Goal: Task Accomplishment & Management: Understand process/instructions

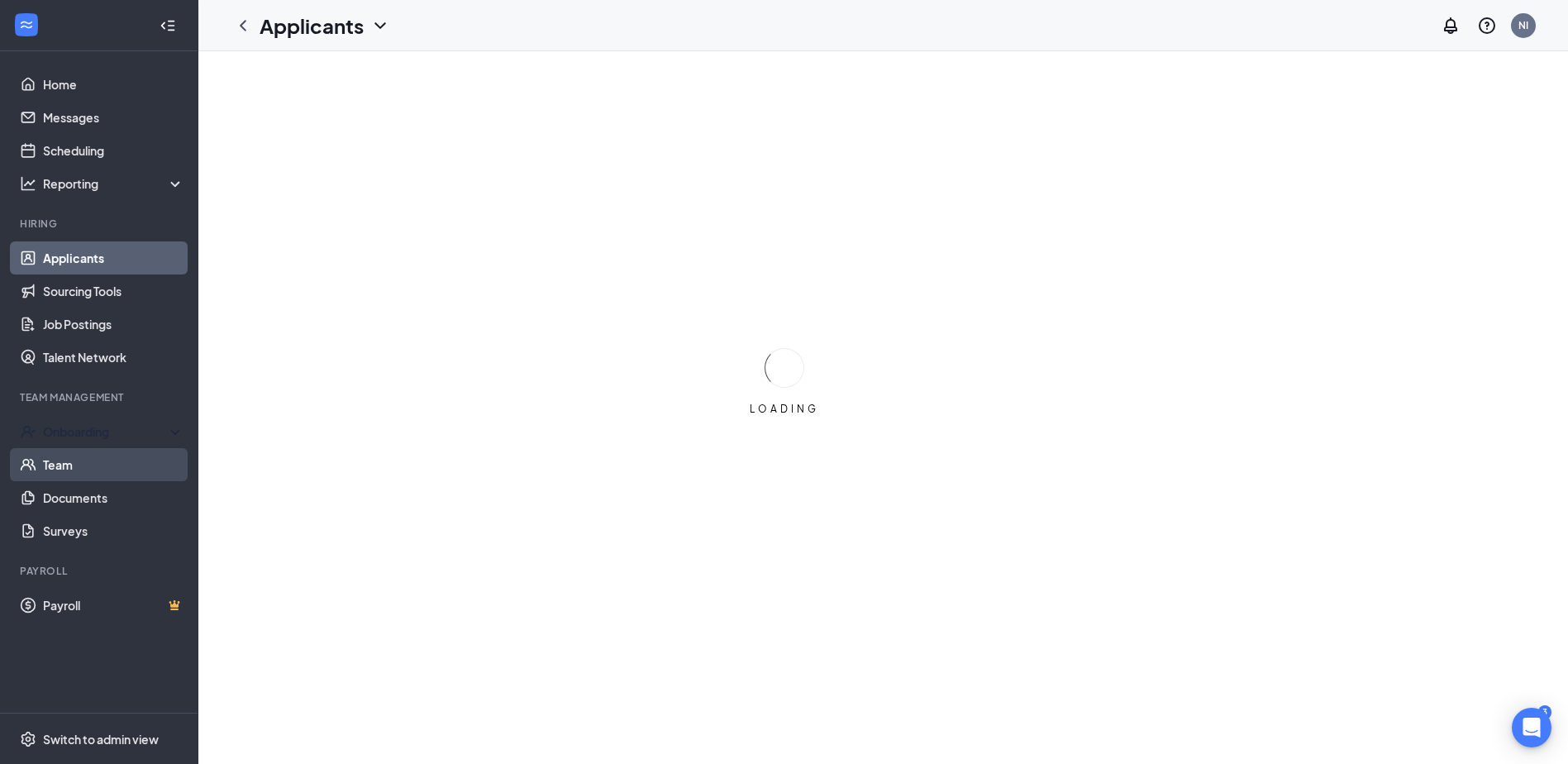
drag, startPoint x: 95, startPoint y: 435, endPoint x: 92, endPoint y: 469, distance: 34.1
click at [95, 434] on div "Onboarding" at bounding box center [106, 432] width 127 height 16
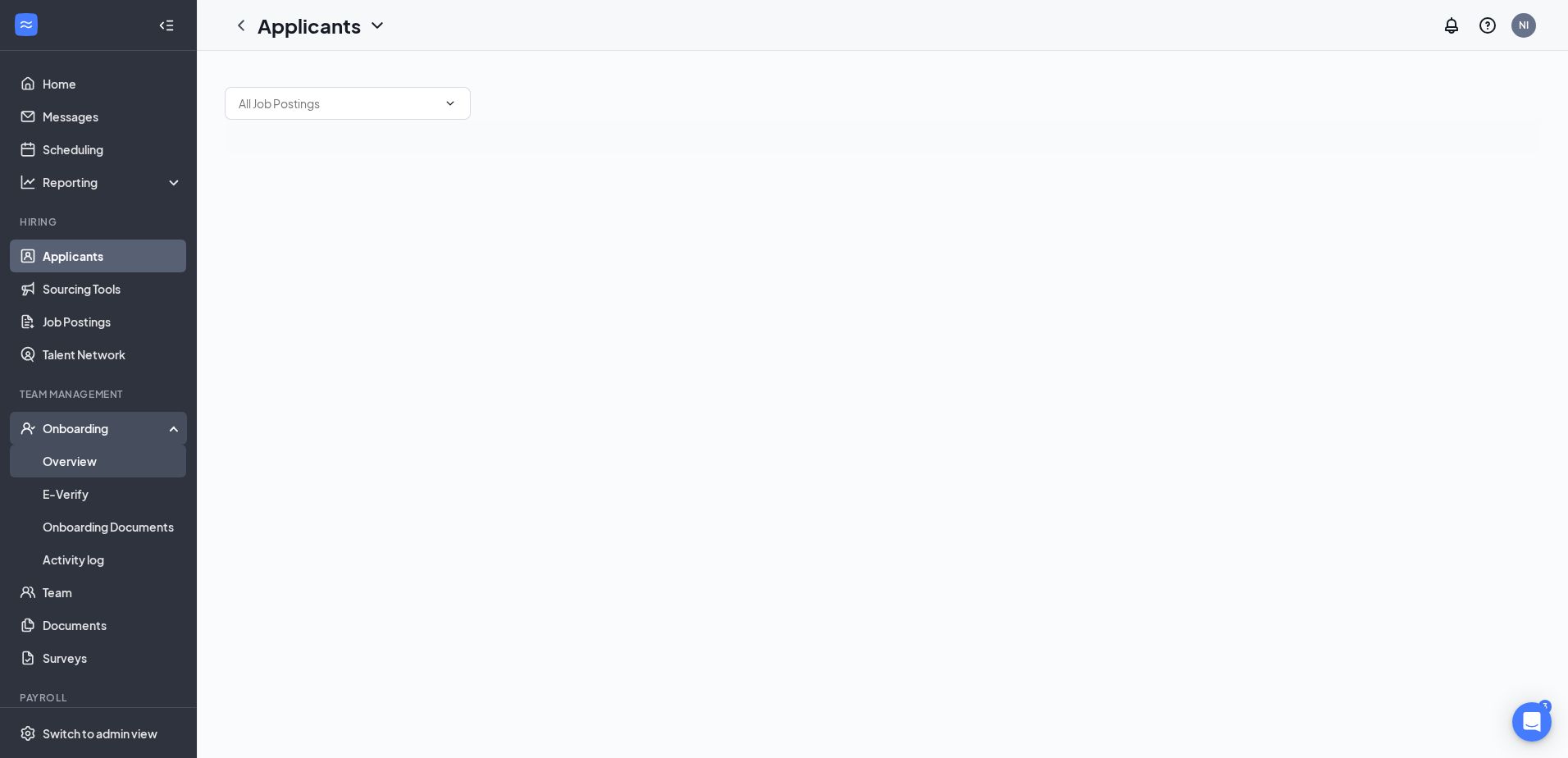
click at [85, 468] on link "Overview" at bounding box center [113, 460] width 140 height 33
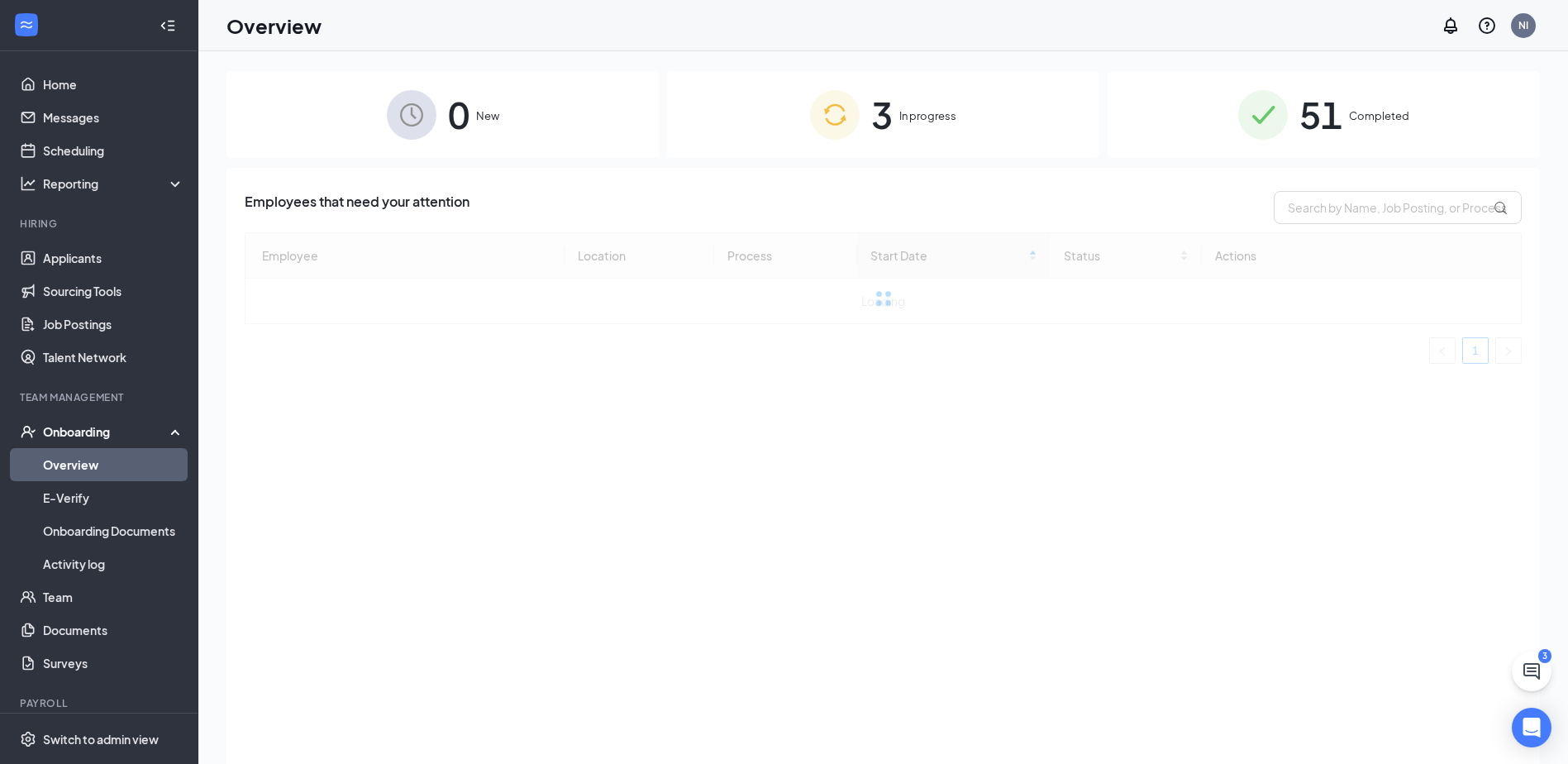
click at [1305, 142] on span "51" at bounding box center [1321, 114] width 43 height 57
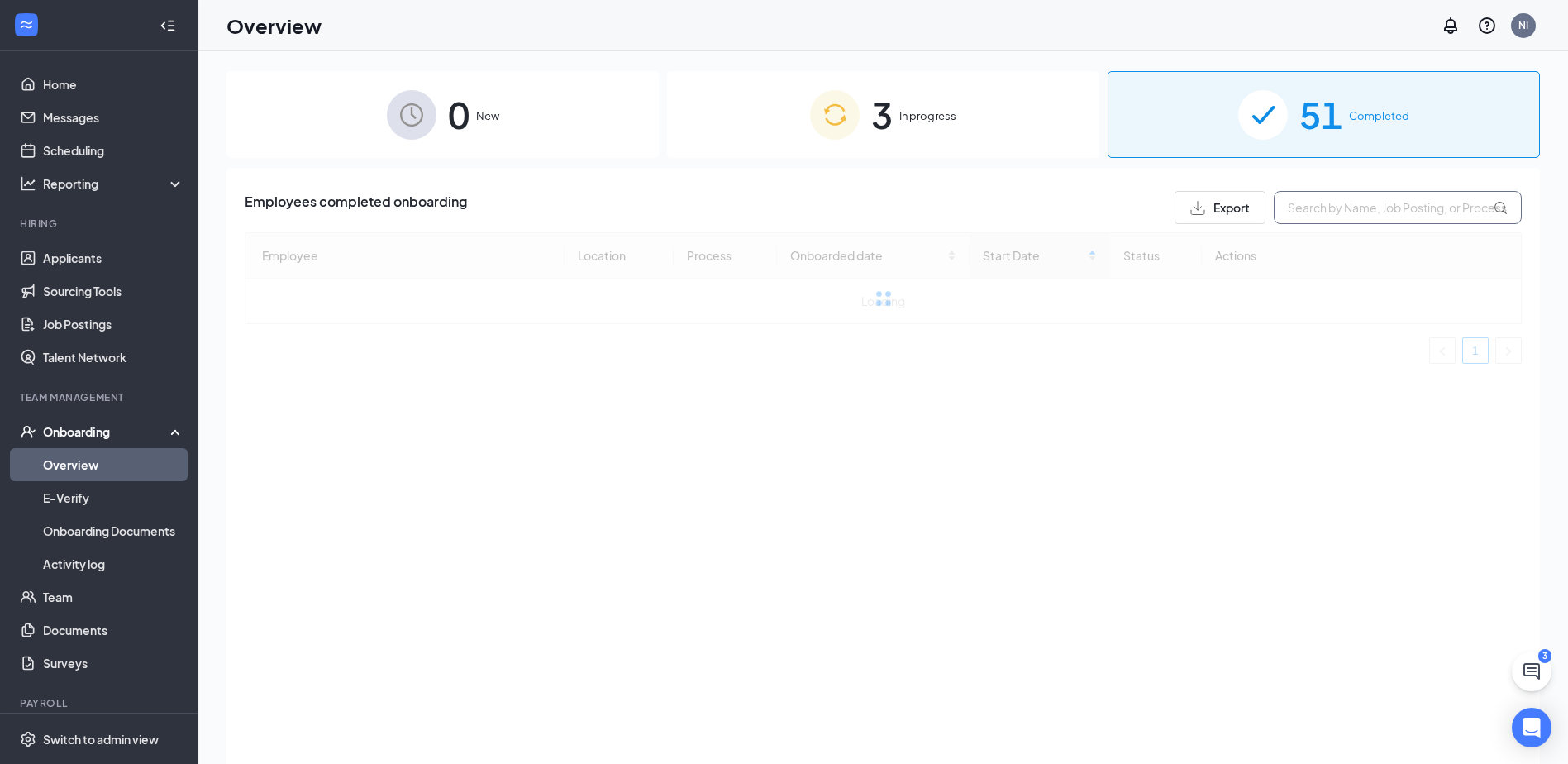
click at [1328, 223] on input "text" at bounding box center [1397, 207] width 248 height 33
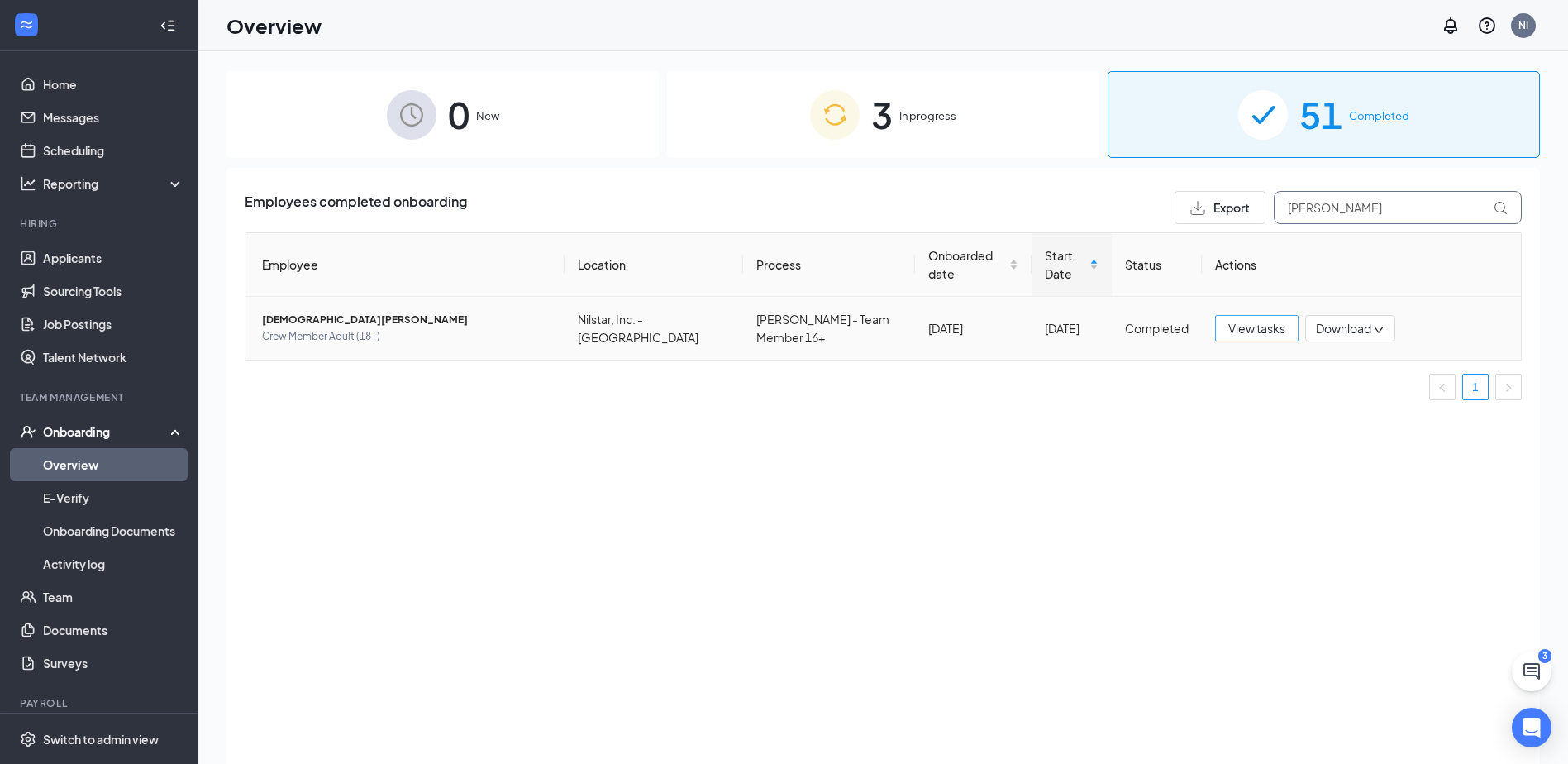
type input "[PERSON_NAME]"
click at [1253, 317] on button "View tasks" at bounding box center [1256, 328] width 84 height 26
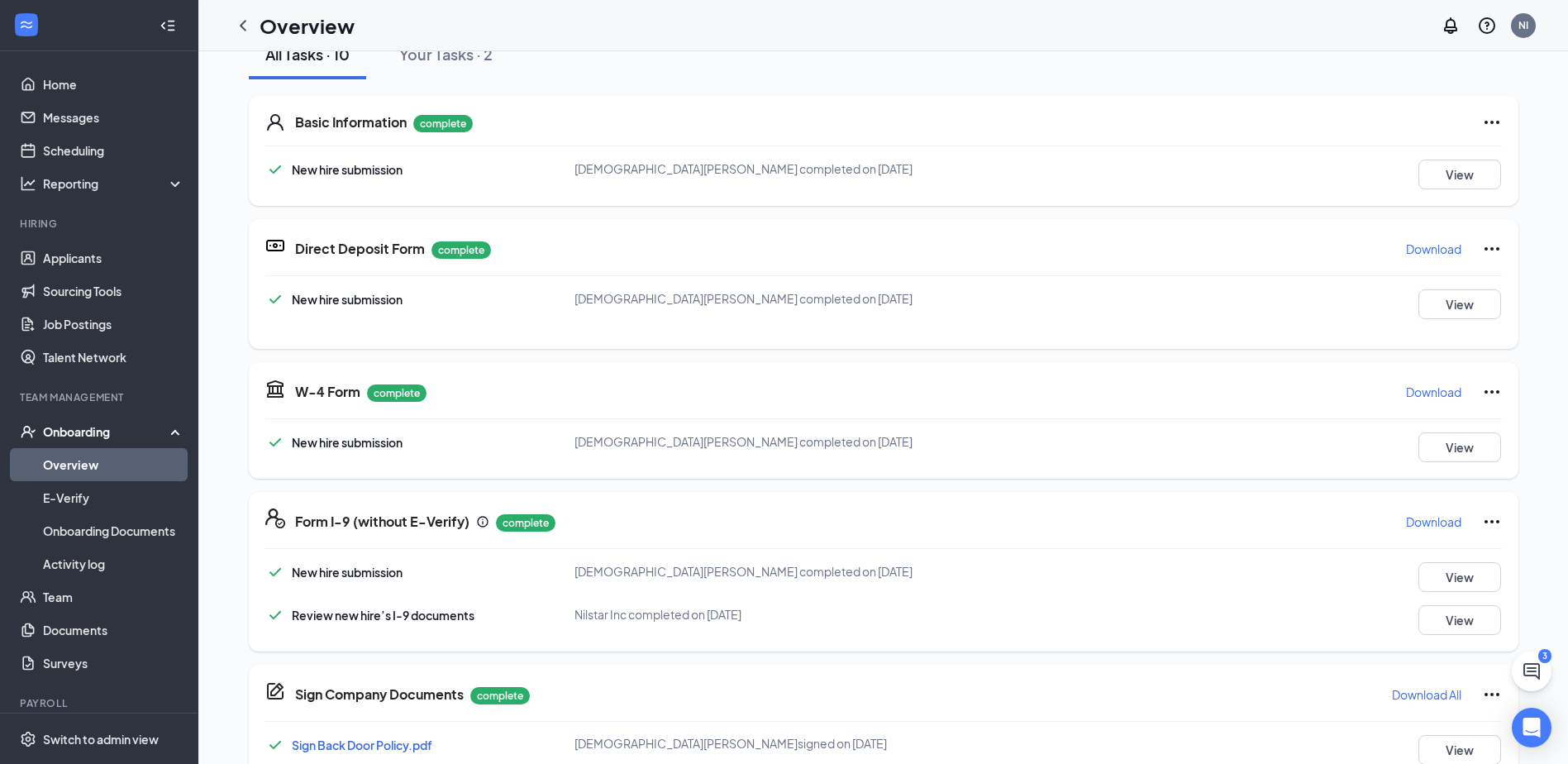
scroll to position [331, 0]
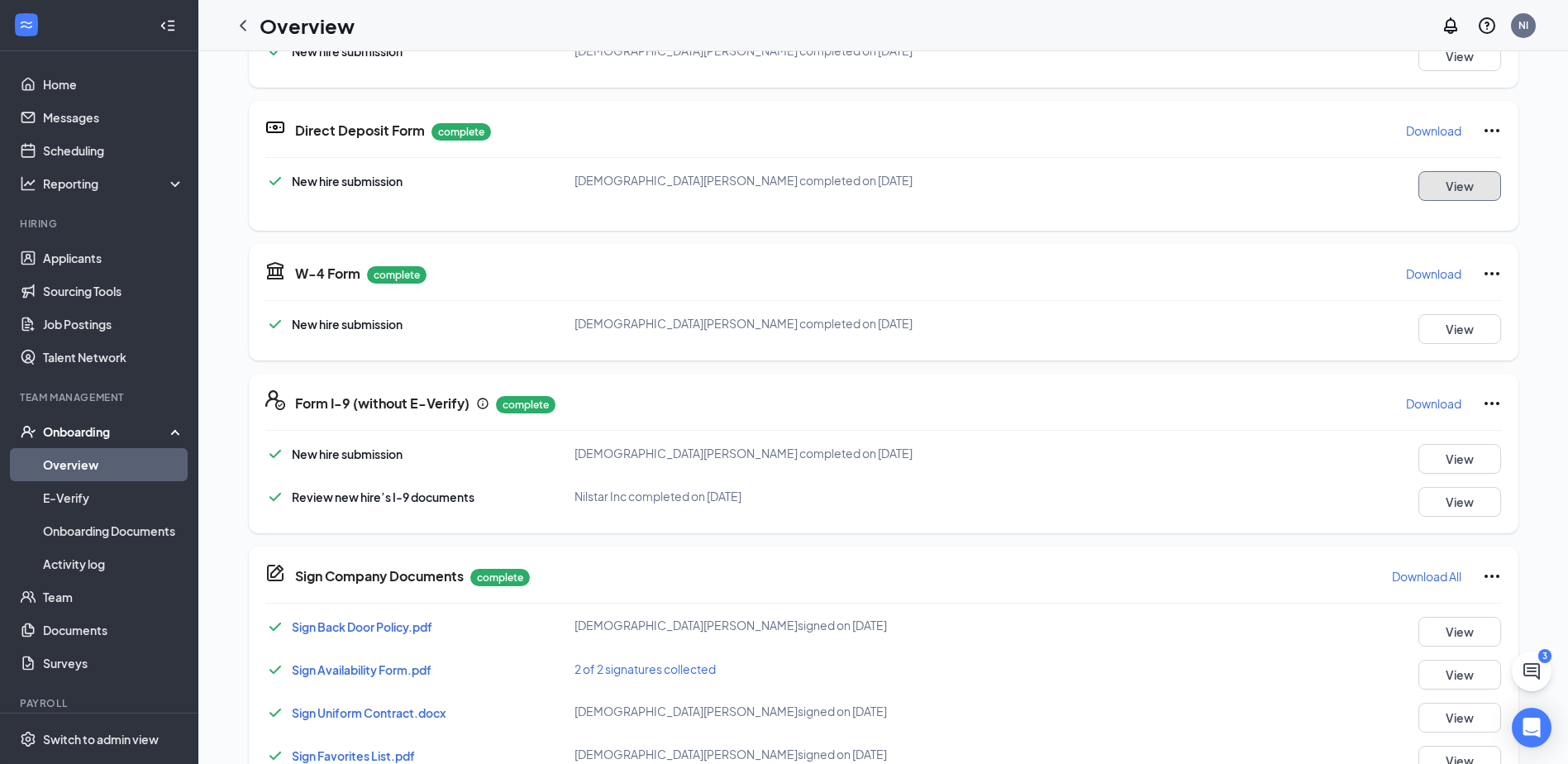
click at [1487, 186] on button "View" at bounding box center [1460, 186] width 83 height 30
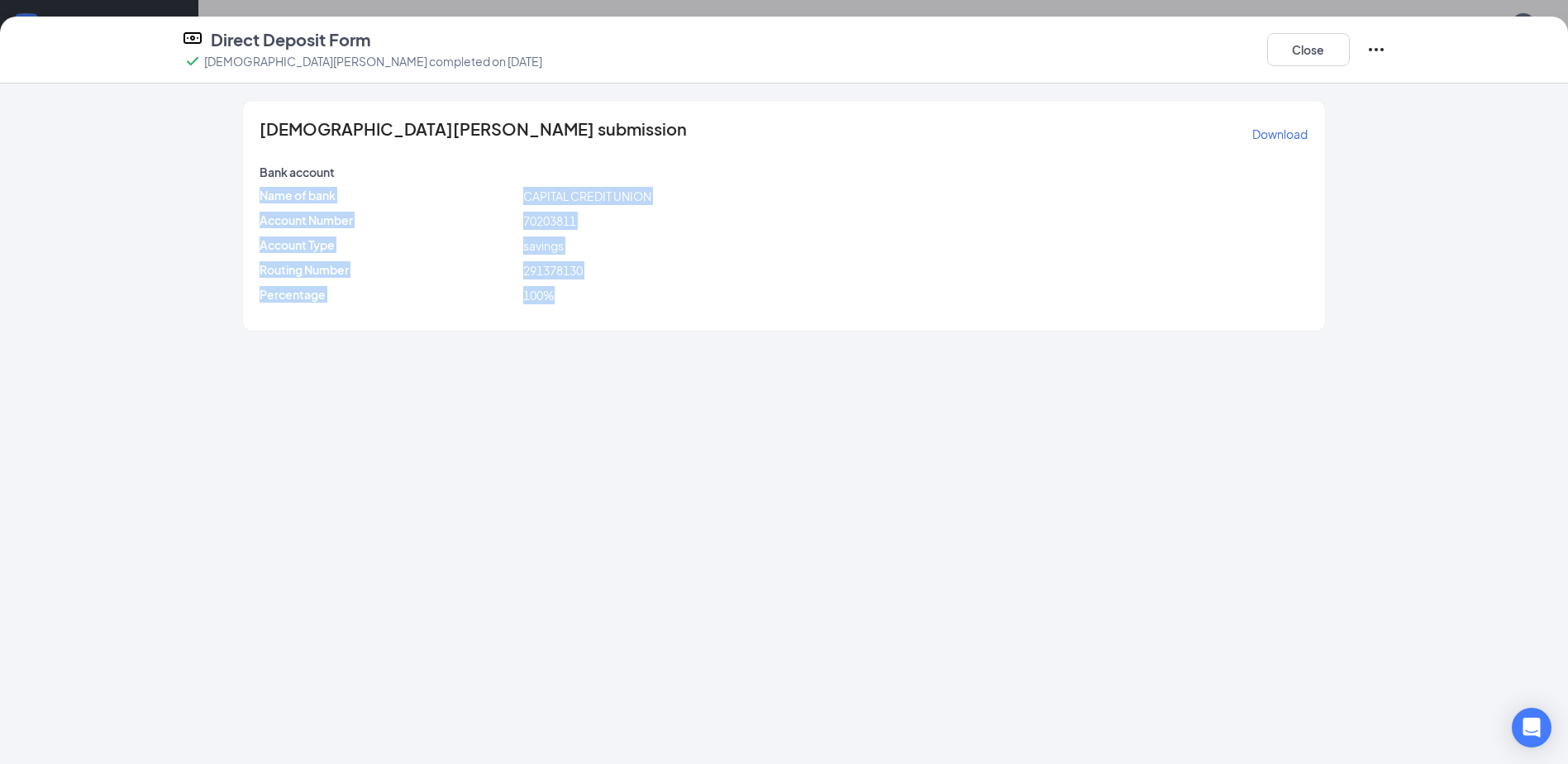
drag, startPoint x: 612, startPoint y: 282, endPoint x: 514, endPoint y: 176, distance: 144.4
click at [514, 176] on div "[DEMOGRAPHIC_DATA][PERSON_NAME] submission Download Bank account Name of bank C…" at bounding box center [784, 215] width 1081 height 230
drag, startPoint x: 514, startPoint y: 176, endPoint x: 588, endPoint y: 285, distance: 131.7
click at [588, 285] on div "[DEMOGRAPHIC_DATA][PERSON_NAME] submission Download Bank account Name of bank C…" at bounding box center [784, 215] width 1081 height 230
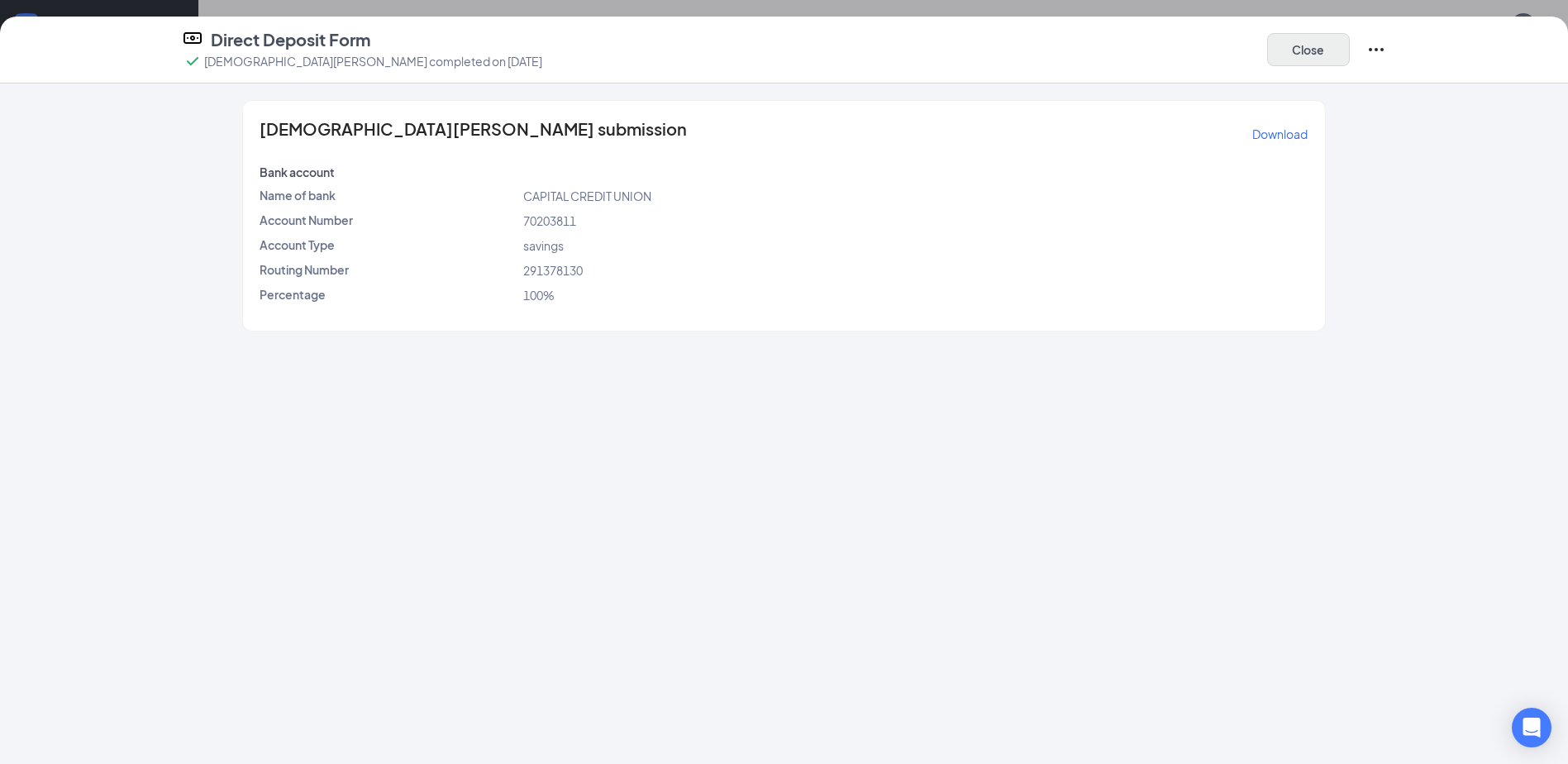
drag, startPoint x: 1322, startPoint y: 31, endPoint x: 1334, endPoint y: 62, distance: 33.2
click at [1330, 55] on div "Close" at bounding box center [1327, 50] width 119 height 43
click at [1335, 48] on button "Close" at bounding box center [1309, 50] width 83 height 33
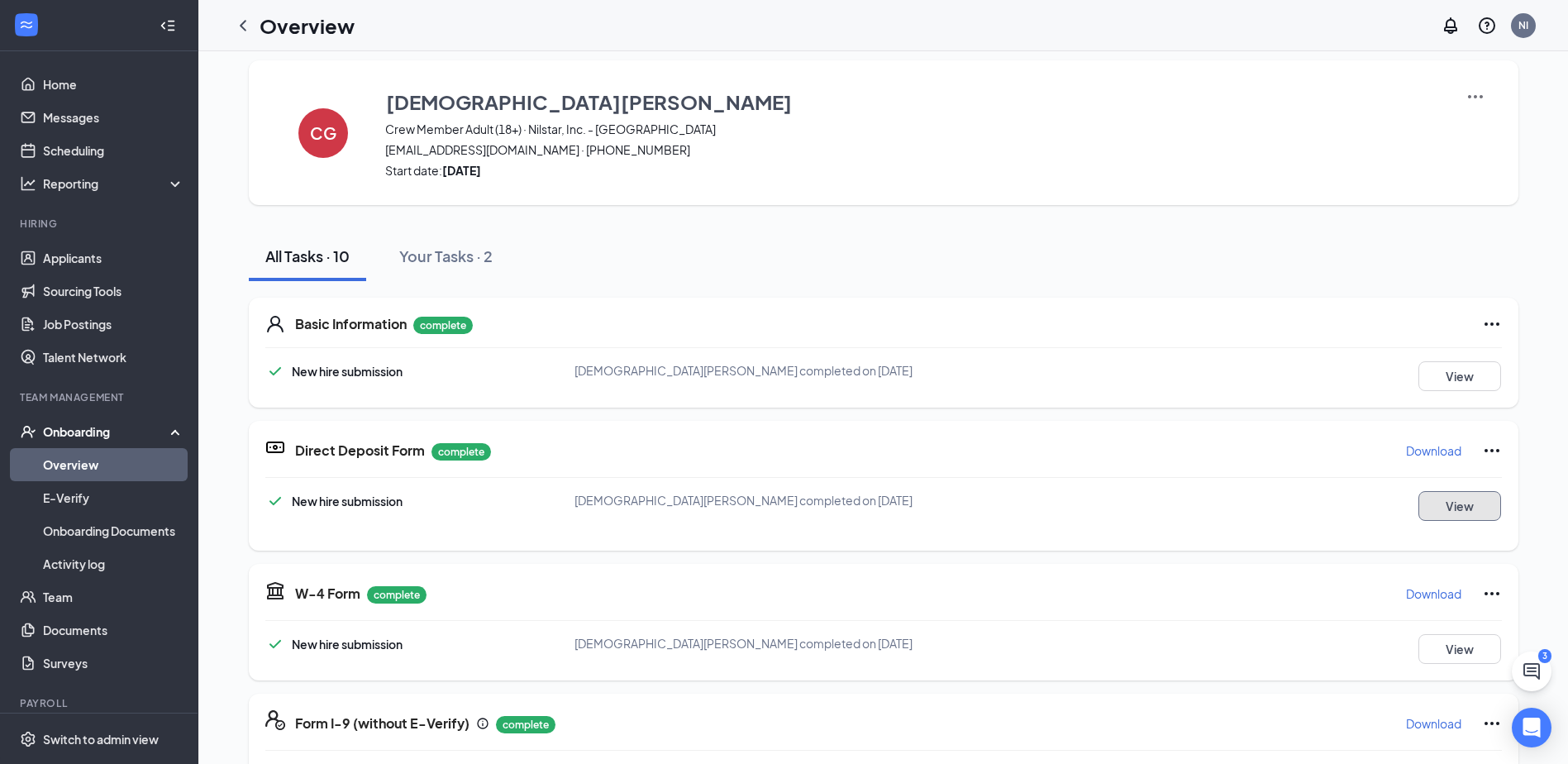
scroll to position [0, 0]
